Goal: Navigation & Orientation: Find specific page/section

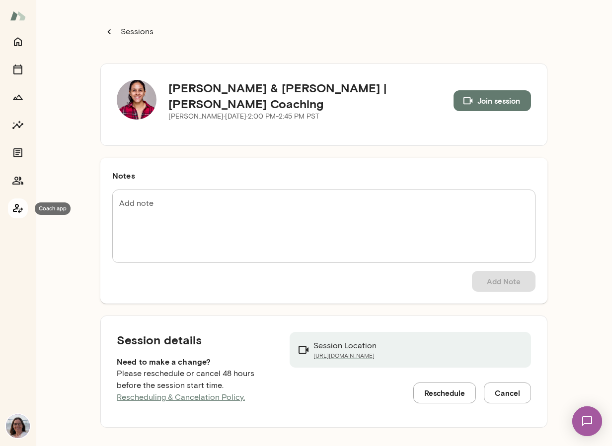
click at [22, 208] on icon "Coach app" at bounding box center [18, 208] width 10 height 9
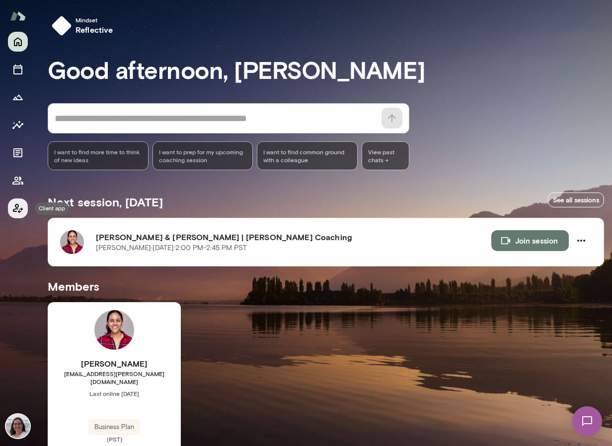
click at [18, 208] on icon "Client app" at bounding box center [18, 209] width 12 height 12
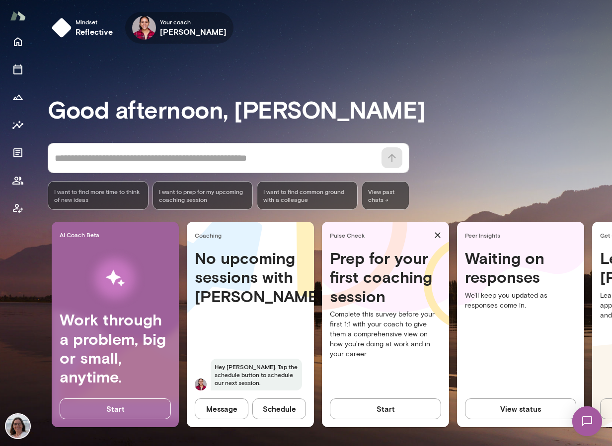
click at [149, 27] on img at bounding box center [144, 28] width 24 height 24
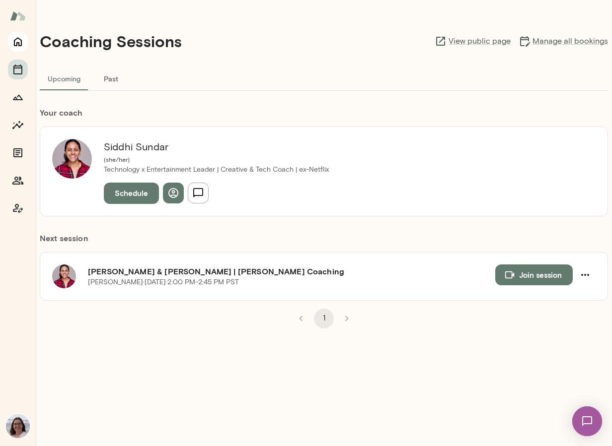
click at [21, 43] on icon "Home" at bounding box center [18, 42] width 8 height 9
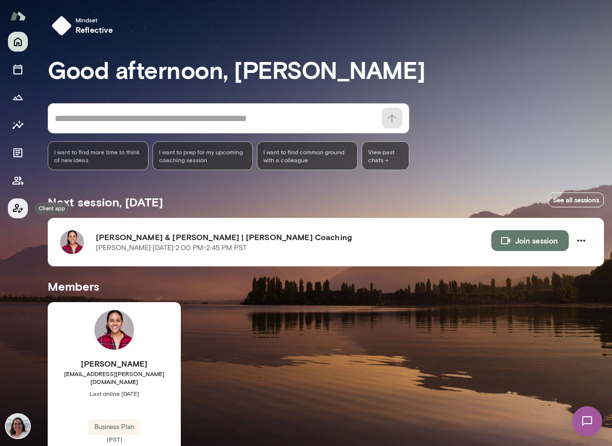
click at [19, 214] on icon "Client app" at bounding box center [18, 209] width 12 height 12
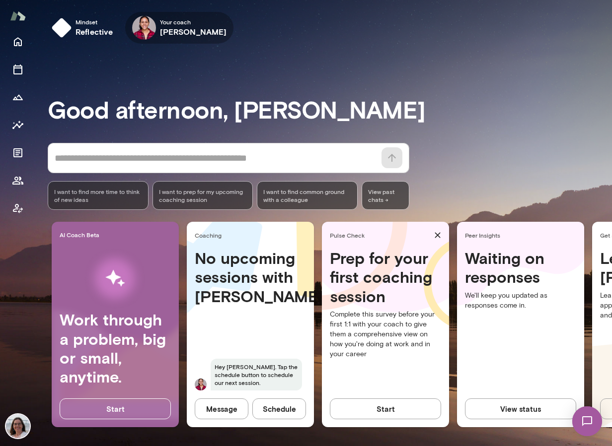
click at [0, 0] on icon "button" at bounding box center [0, 0] width 0 height 0
